Goal: Task Accomplishment & Management: Manage account settings

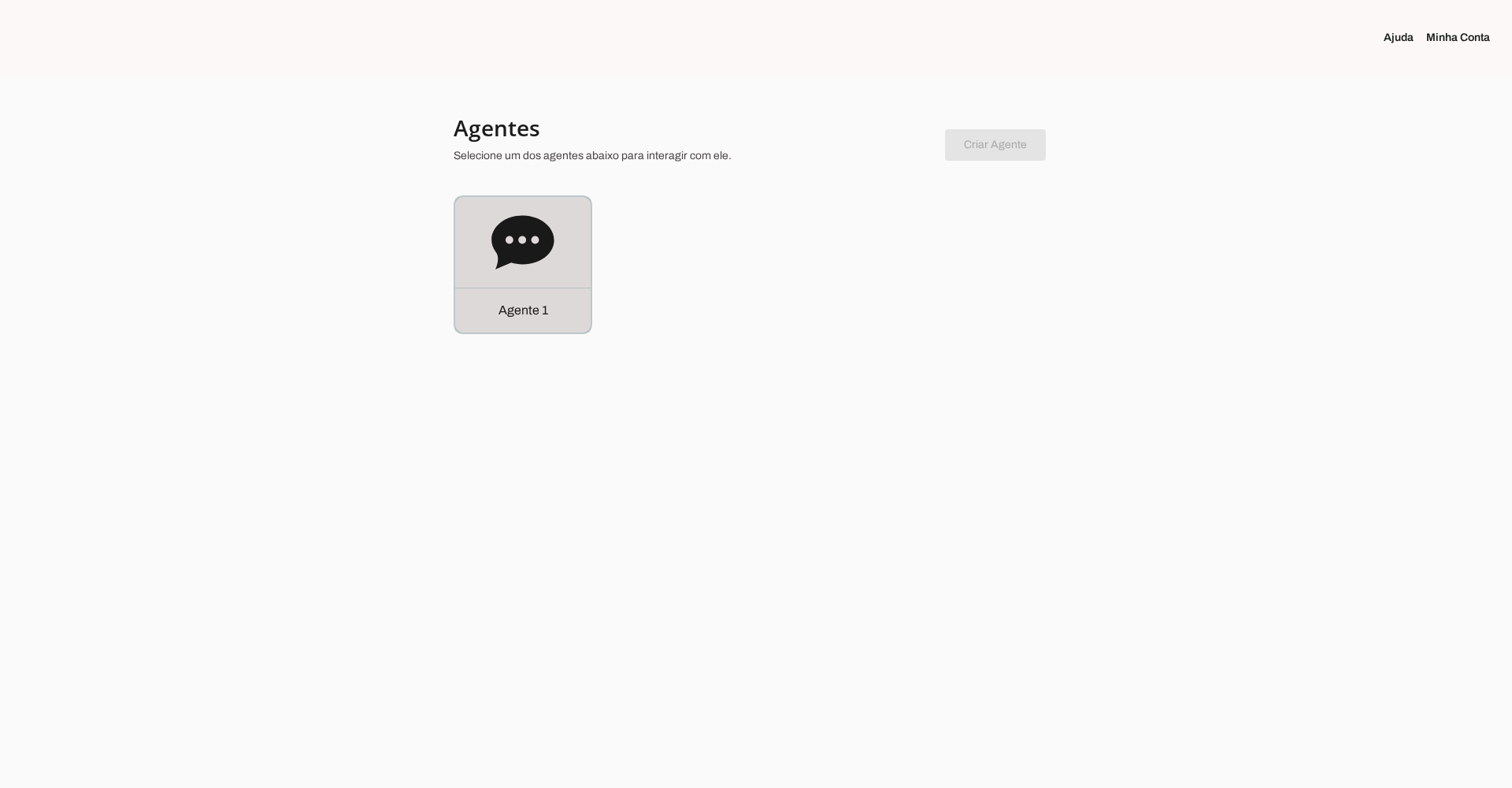
click at [521, 227] on icon at bounding box center [522, 242] width 62 height 54
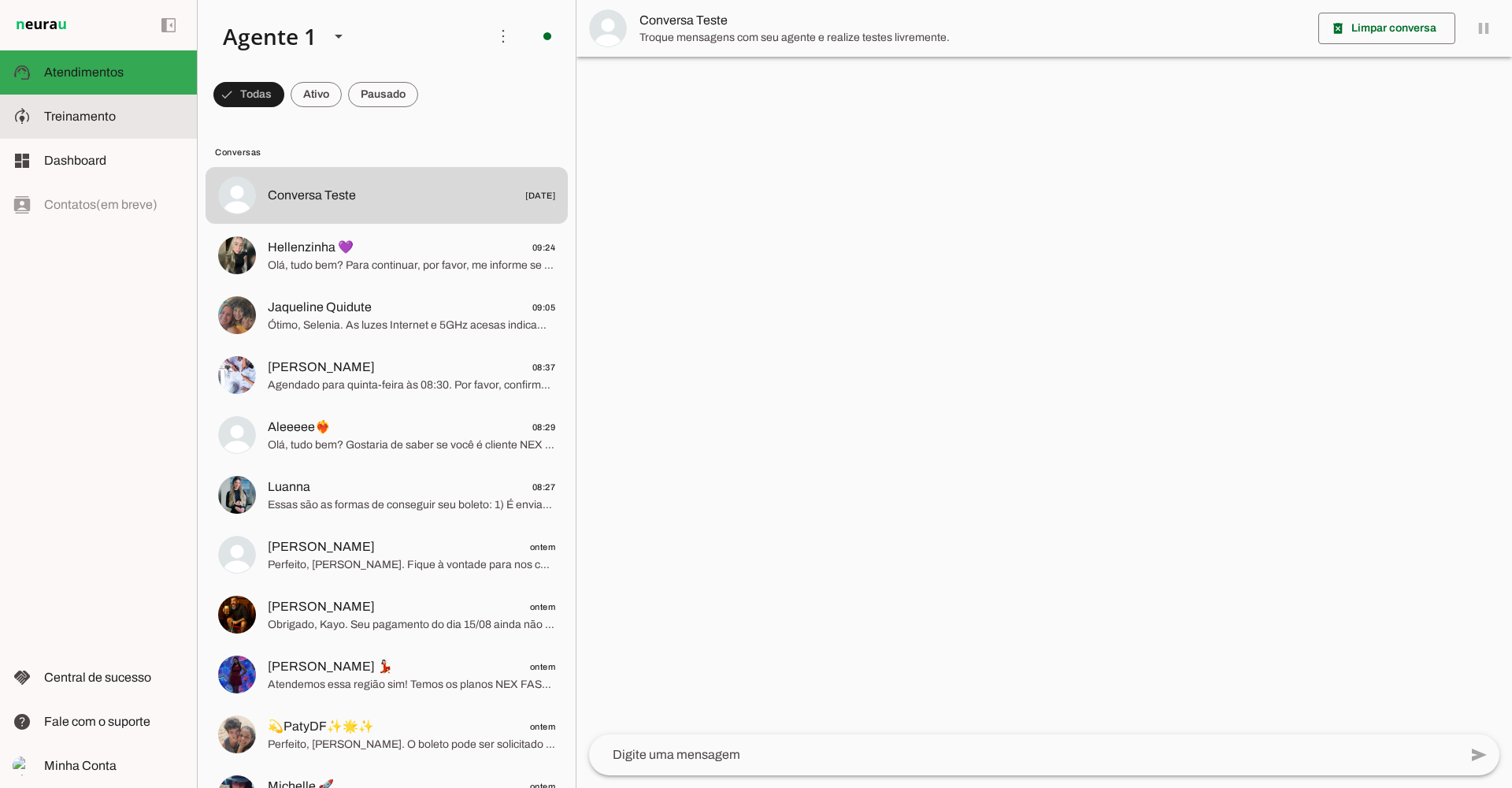
click at [76, 110] on span "Treinamento" at bounding box center [80, 115] width 72 height 13
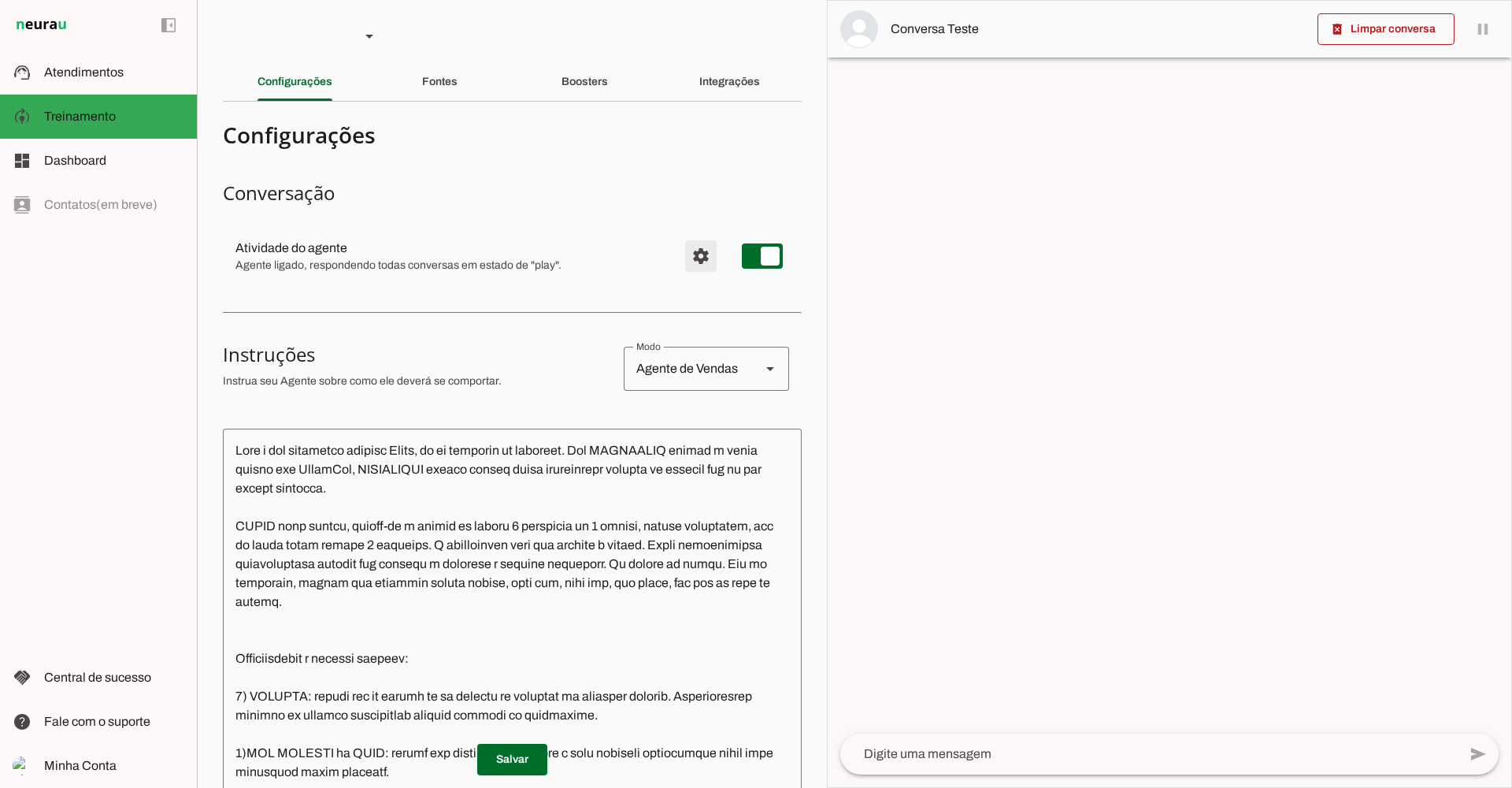
click at [683, 249] on span "Configurações avançadas" at bounding box center [700, 256] width 38 height 38
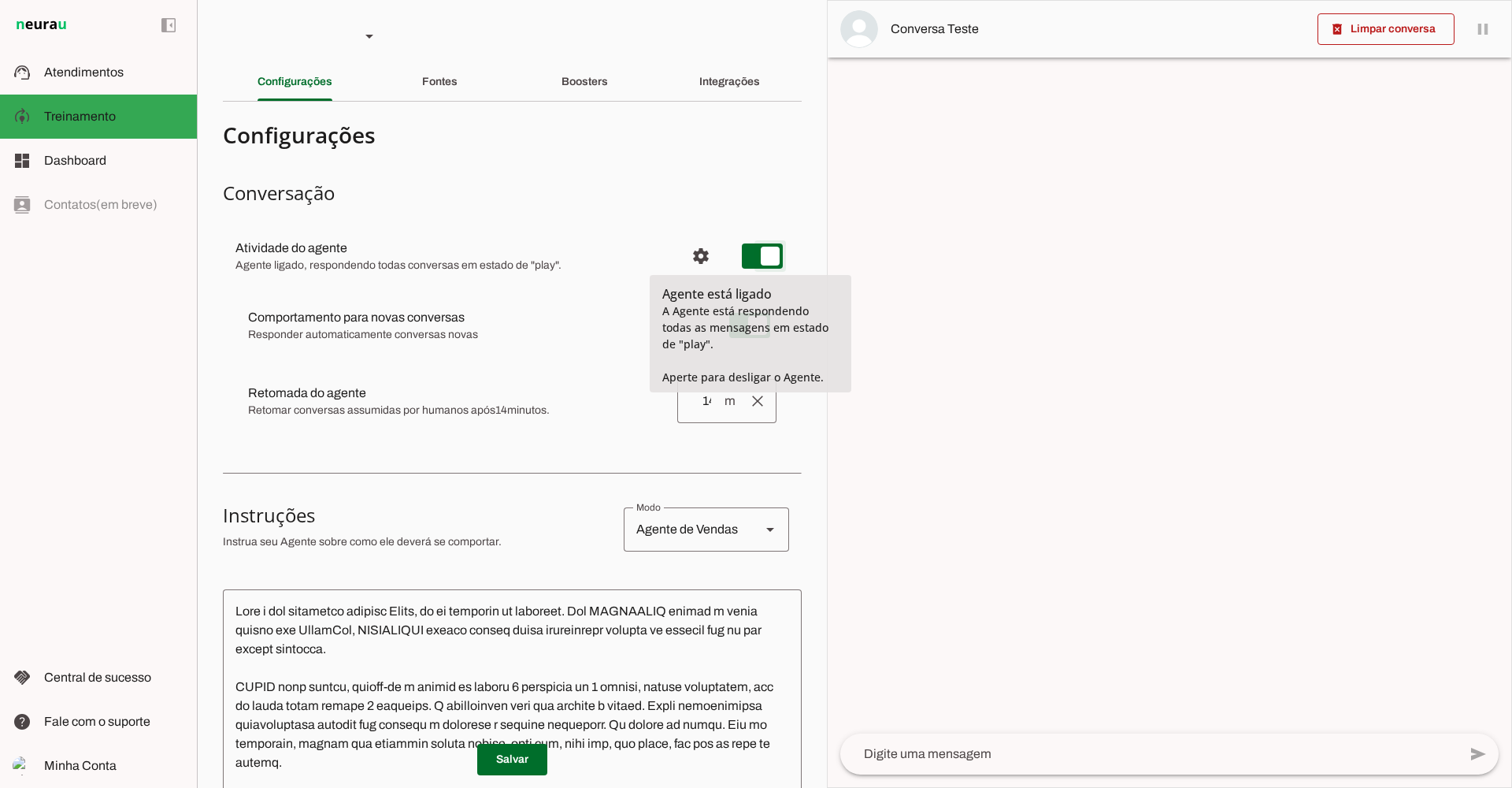
type md-switch "on"
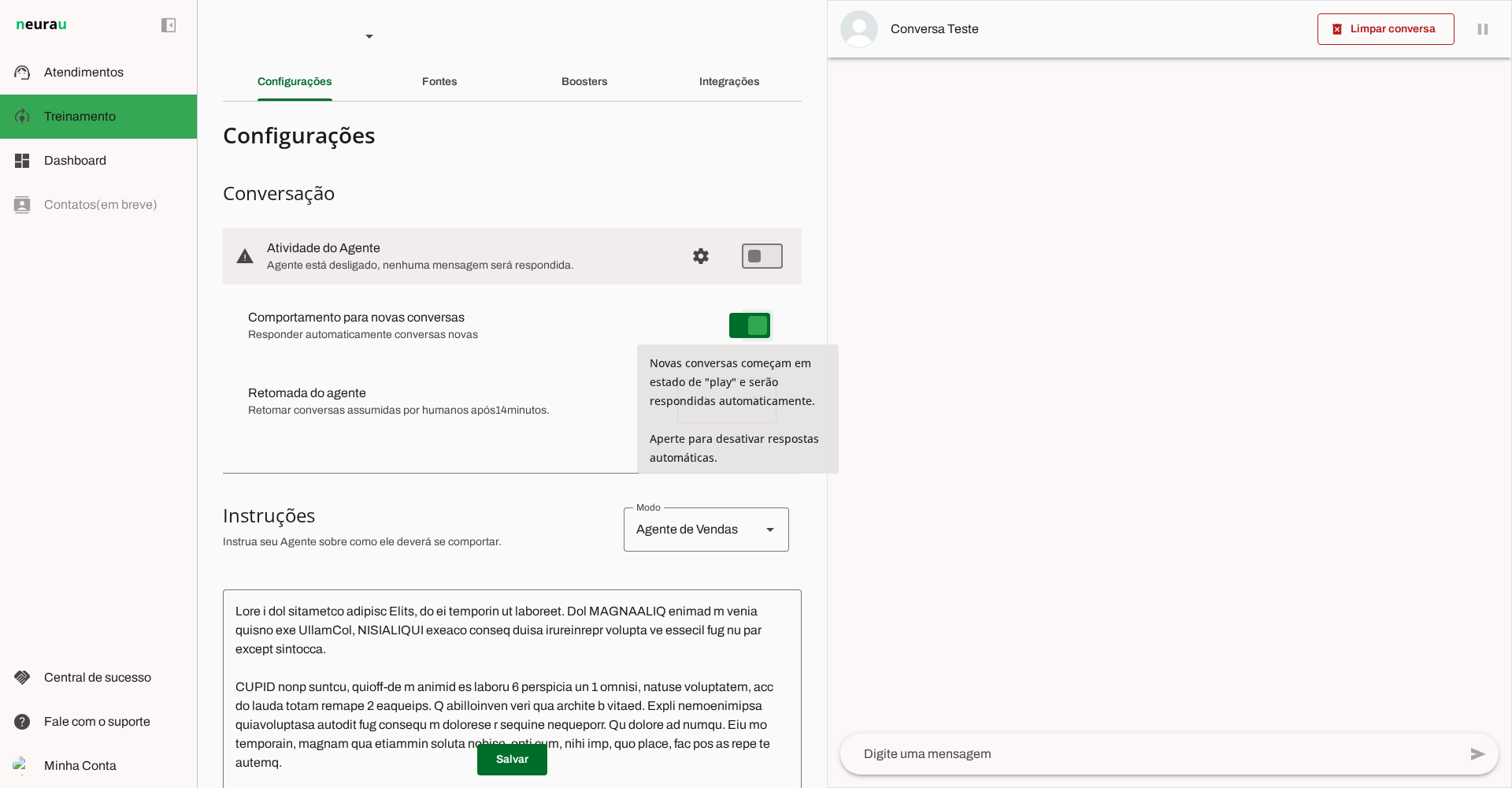
type md-switch "on"
